Goal: Task Accomplishment & Management: Use online tool/utility

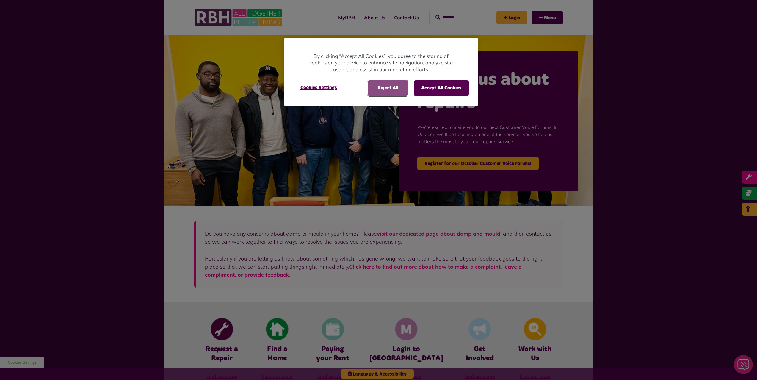
click at [385, 87] on button "Reject All" at bounding box center [387, 87] width 40 height 15
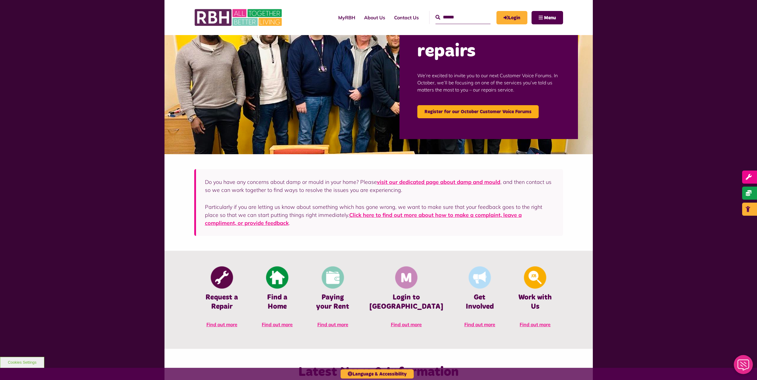
scroll to position [59, 0]
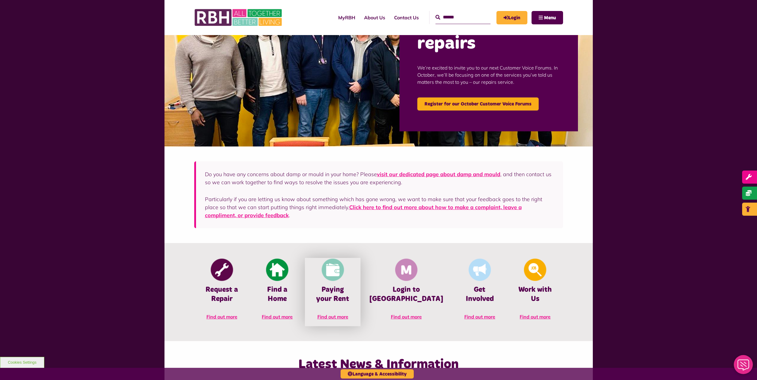
click at [344, 279] on img at bounding box center [332, 270] width 22 height 22
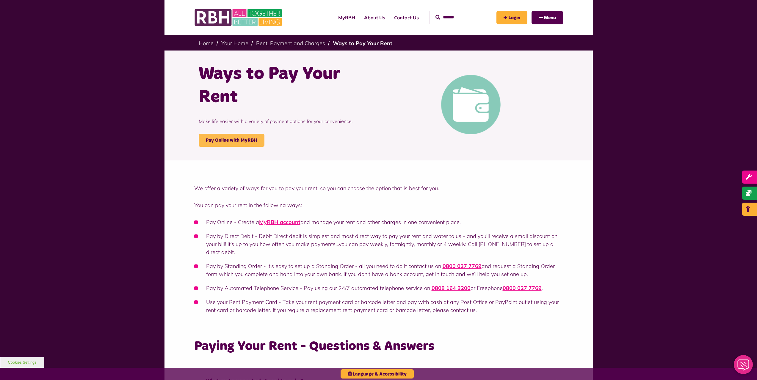
click at [219, 138] on link "Pay Online with MyRBH" at bounding box center [232, 140] width 66 height 13
